Goal: Information Seeking & Learning: Learn about a topic

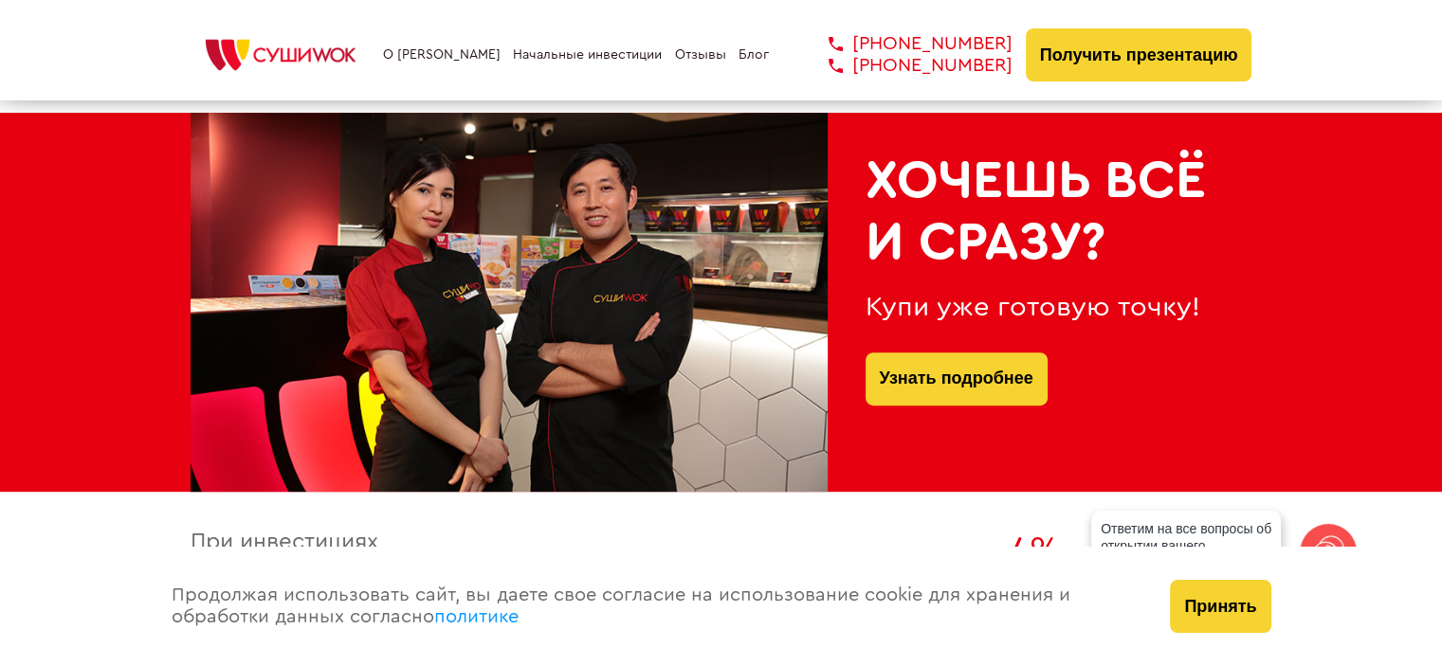
scroll to position [853, 0]
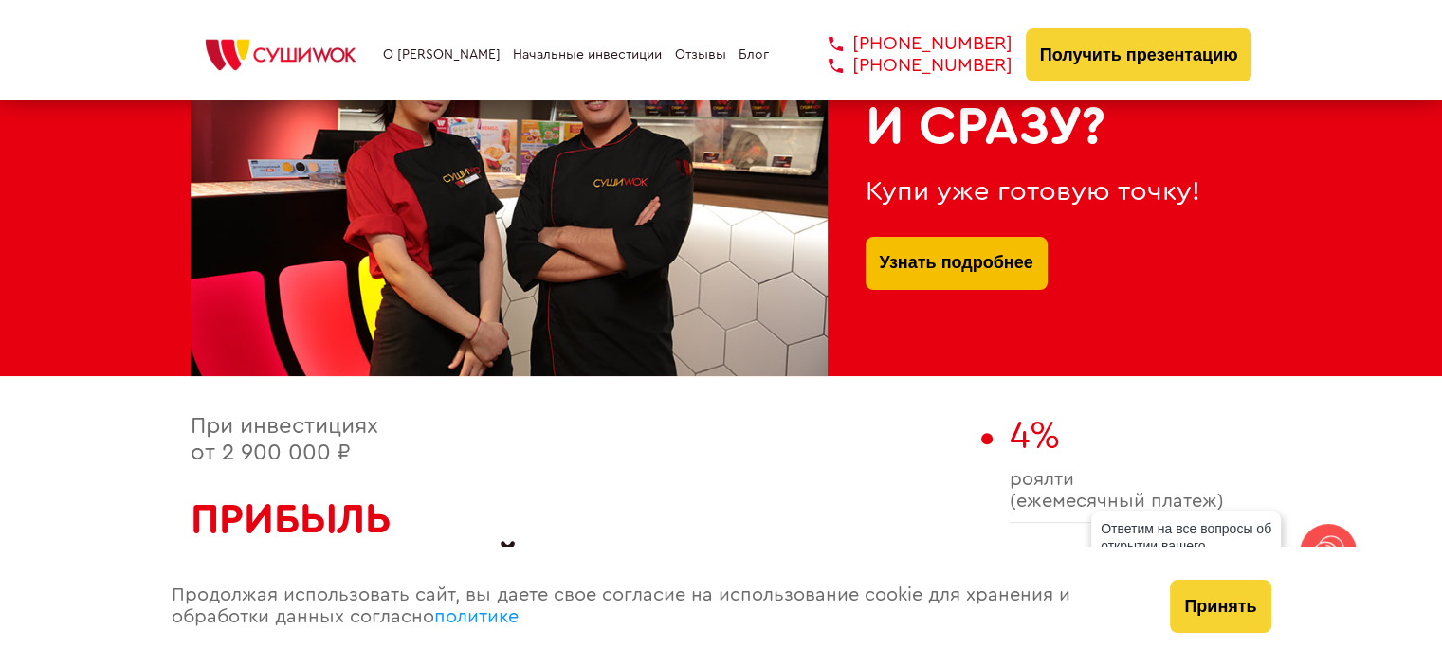
click at [971, 265] on link "Узнать подробнее" at bounding box center [957, 263] width 154 height 53
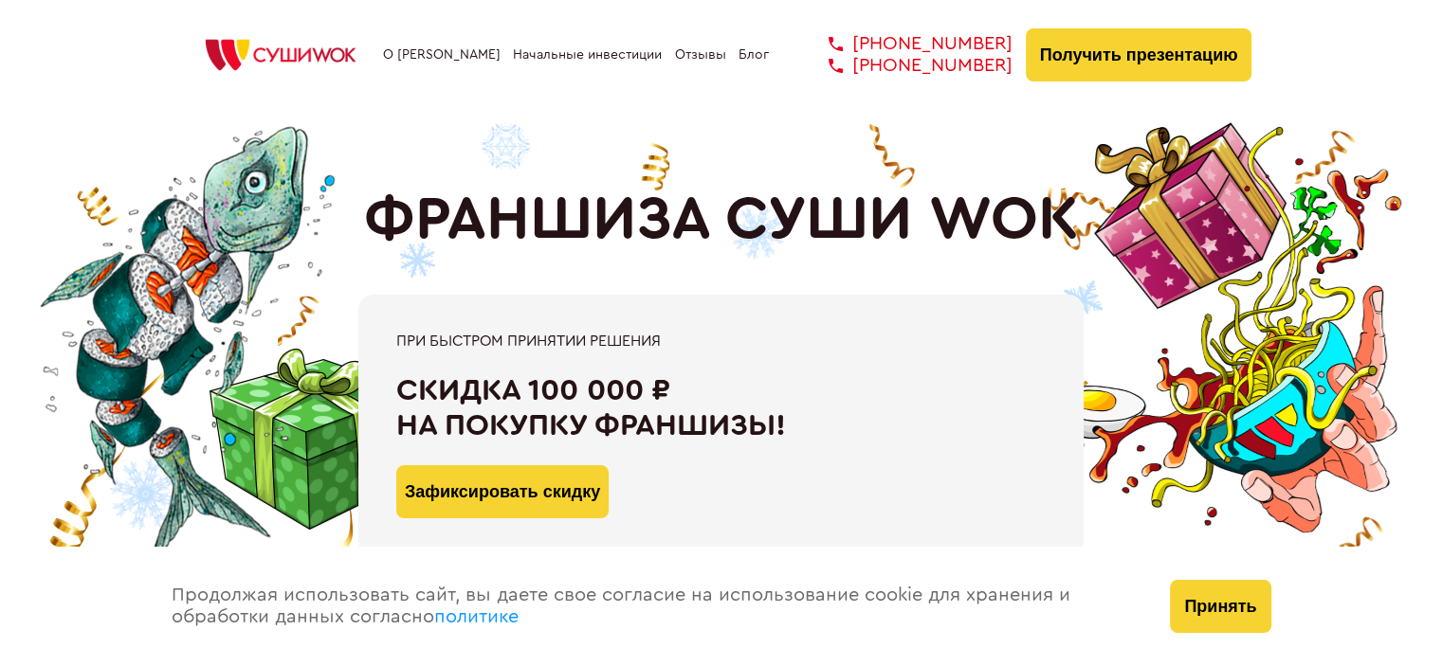
click at [445, 54] on link "О [PERSON_NAME]" at bounding box center [442, 54] width 118 height 15
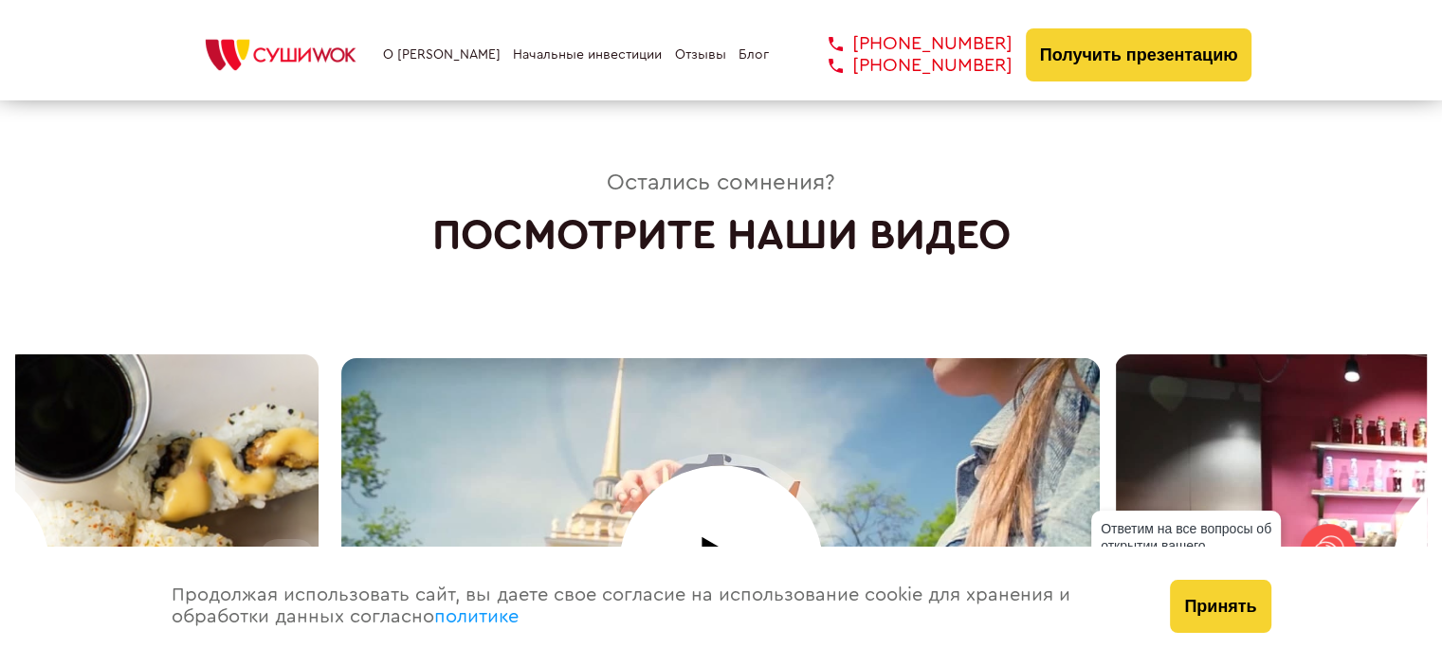
scroll to position [8094, 0]
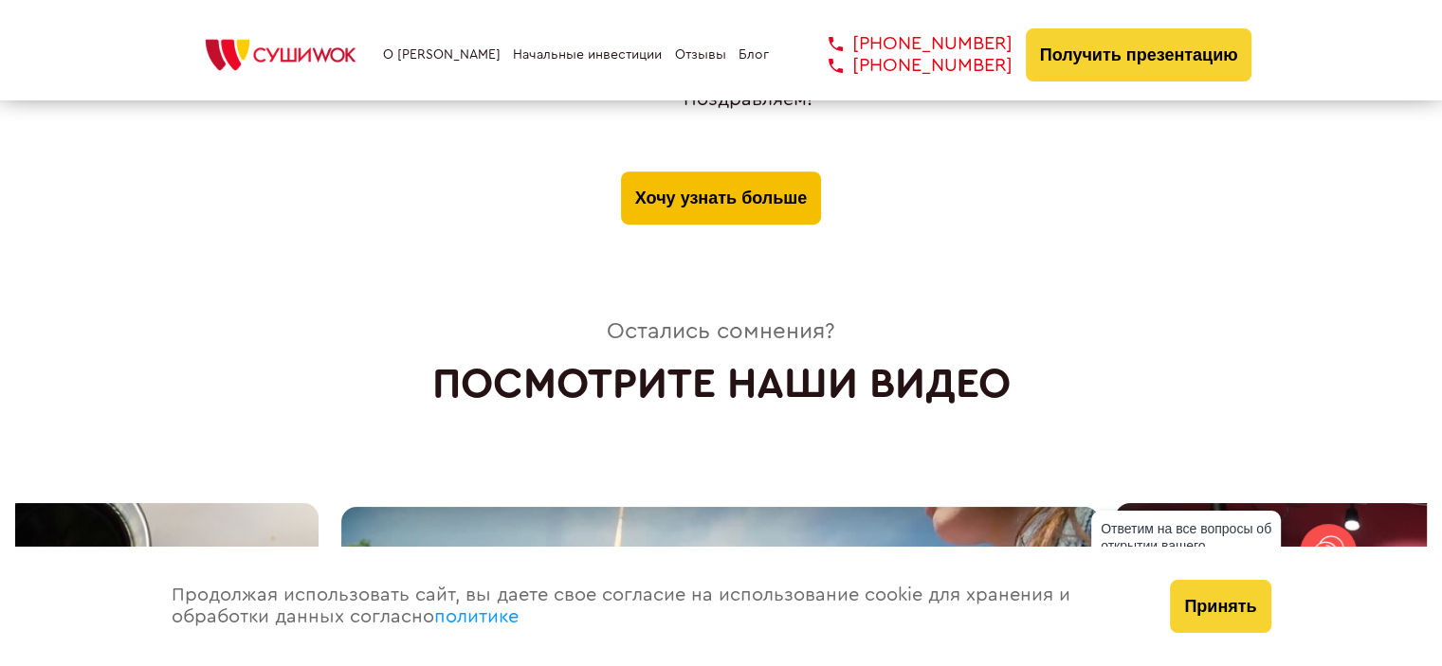
click at [776, 172] on button "Хочу узнать больше" at bounding box center [721, 198] width 200 height 53
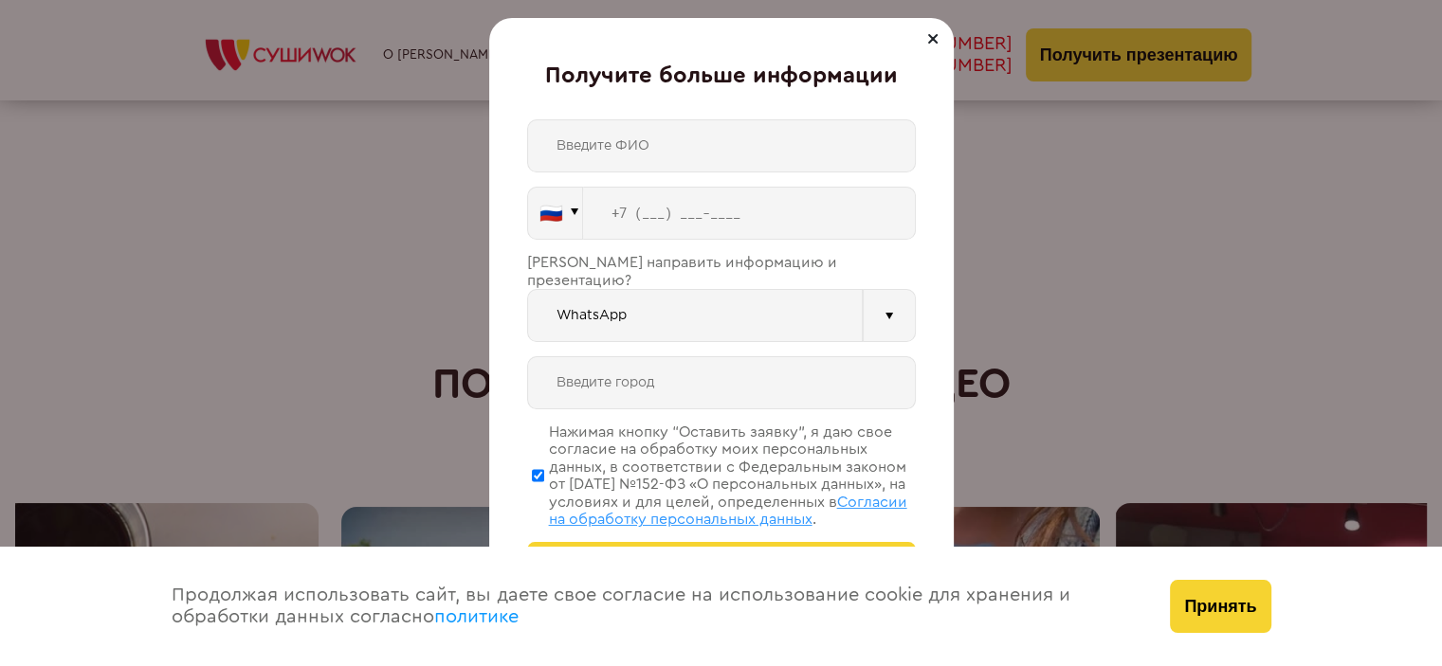
click at [931, 36] on div at bounding box center [933, 38] width 23 height 23
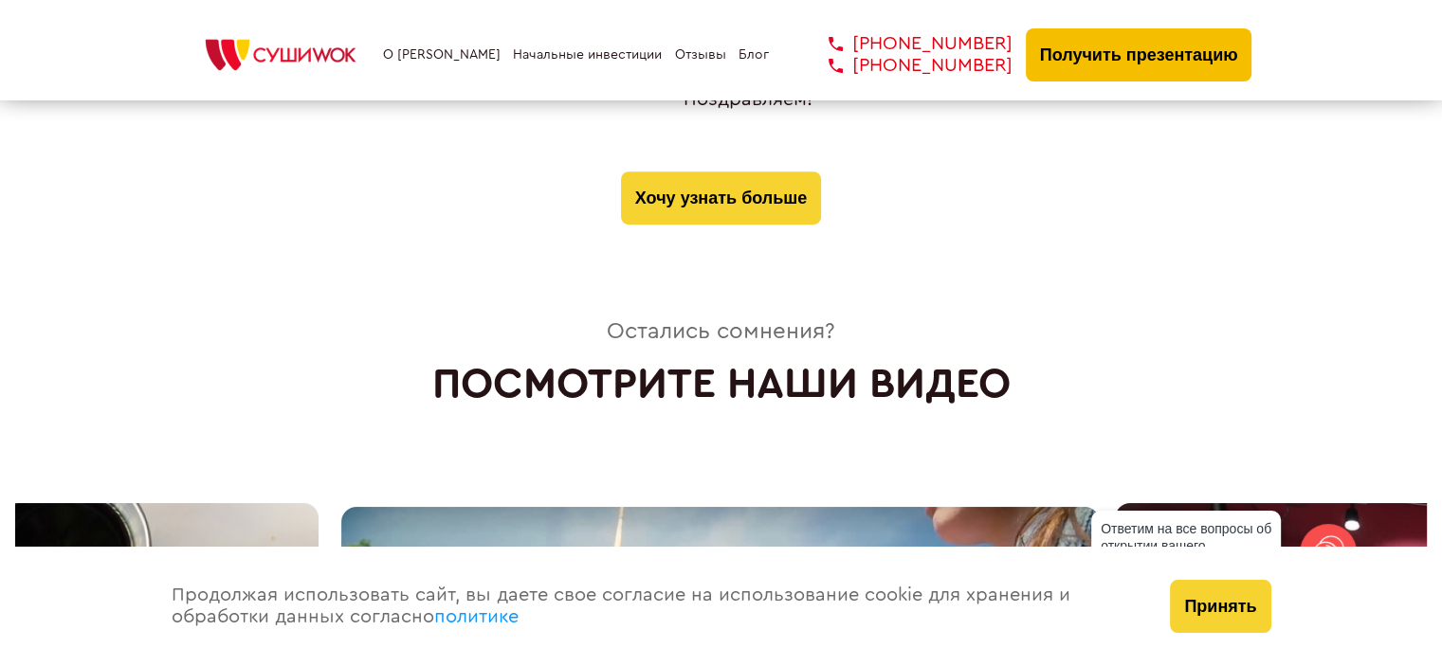
click at [1111, 62] on button "Получить презентацию" at bounding box center [1139, 54] width 227 height 53
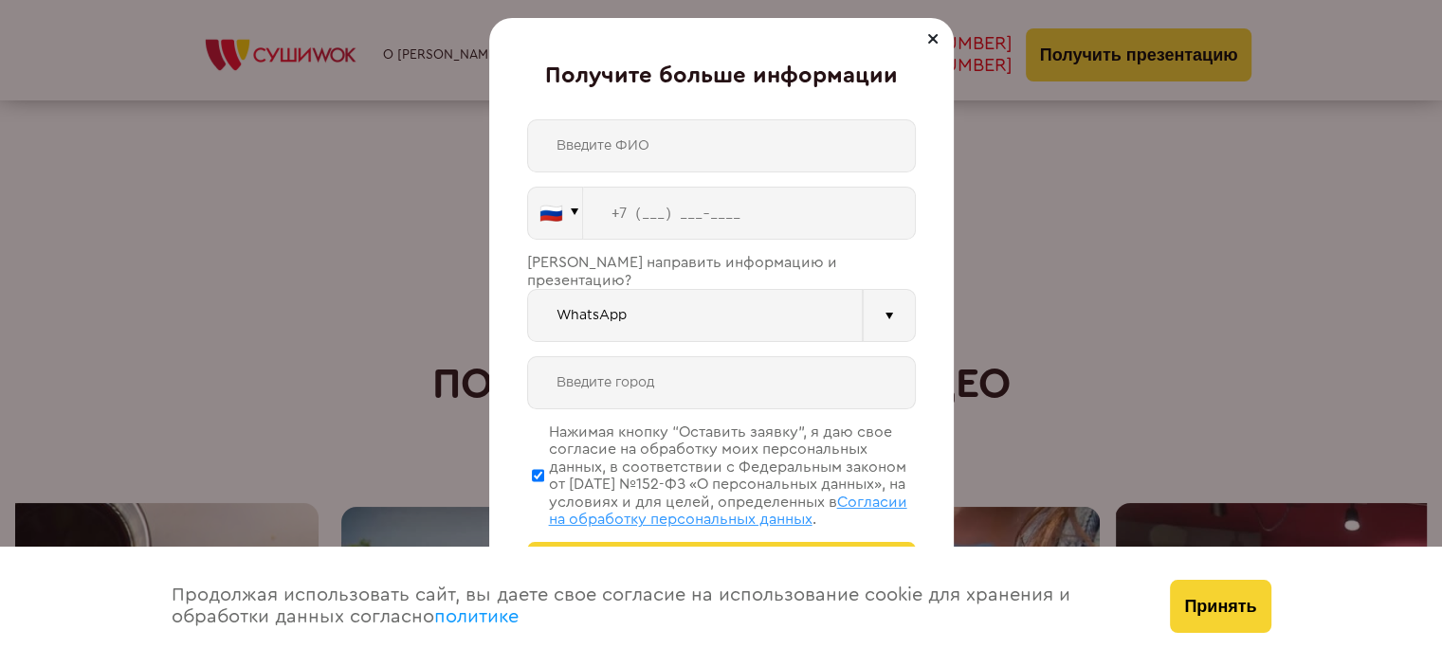
click at [929, 35] on div at bounding box center [933, 38] width 23 height 23
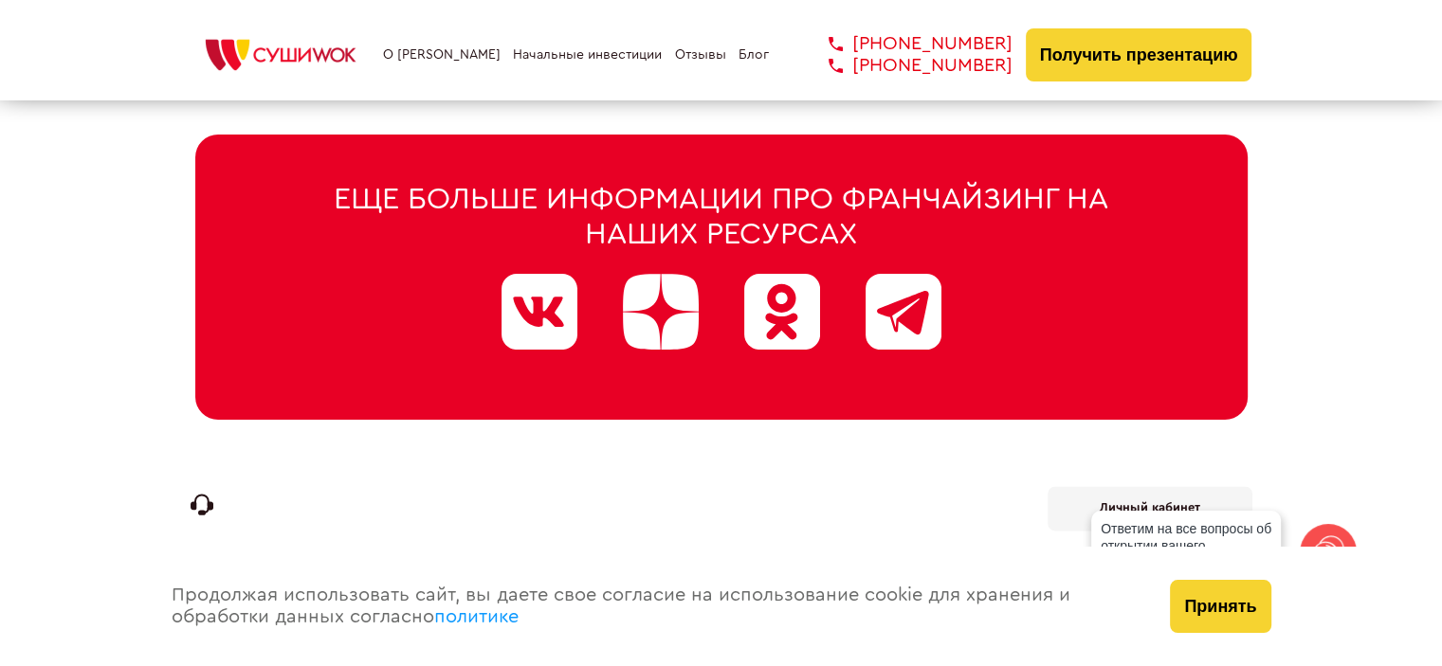
scroll to position [9737, 0]
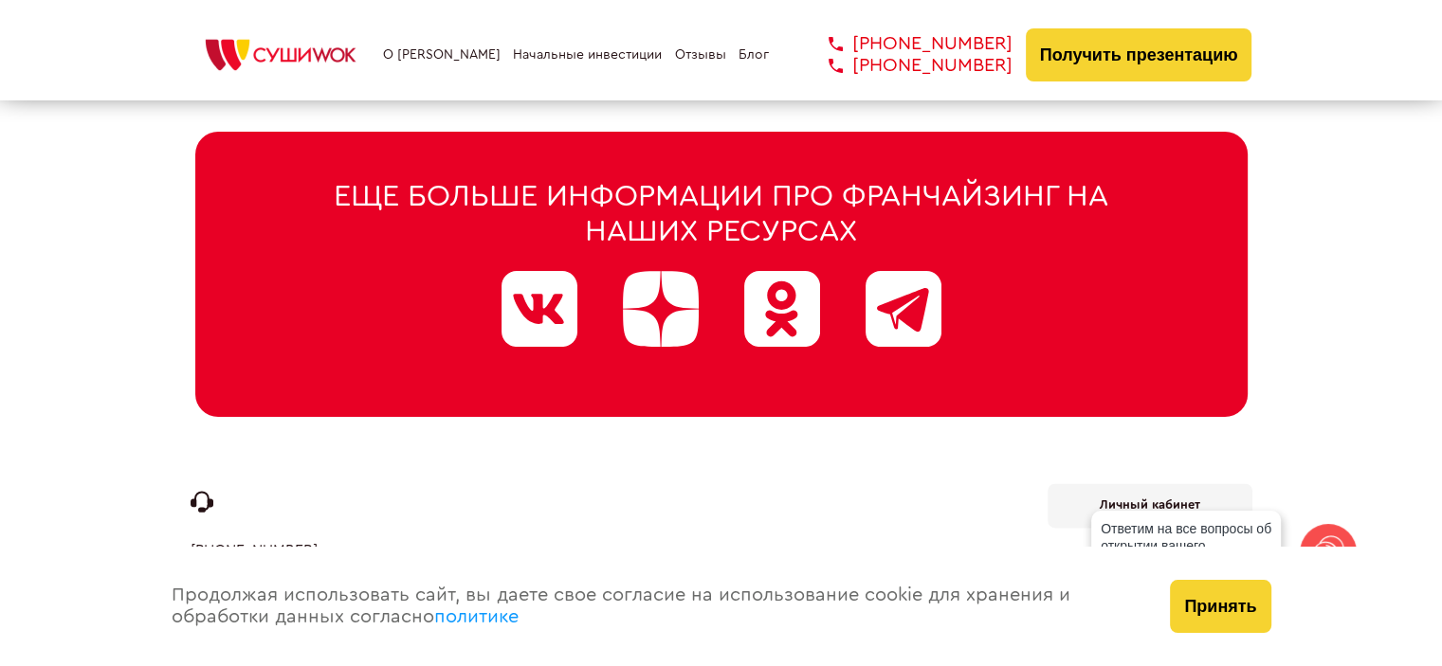
click at [607, 49] on link "Начальные инвестиции" at bounding box center [587, 54] width 149 height 15
